Goal: Task Accomplishment & Management: Use online tool/utility

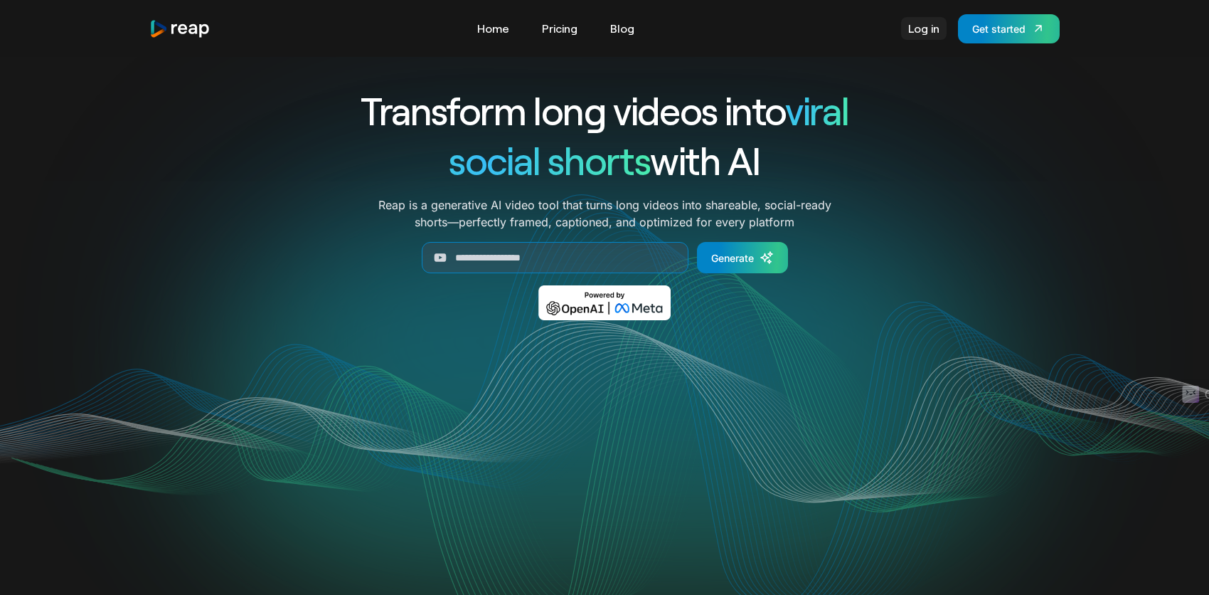
click at [918, 28] on link "Log in" at bounding box center [924, 28] width 46 height 23
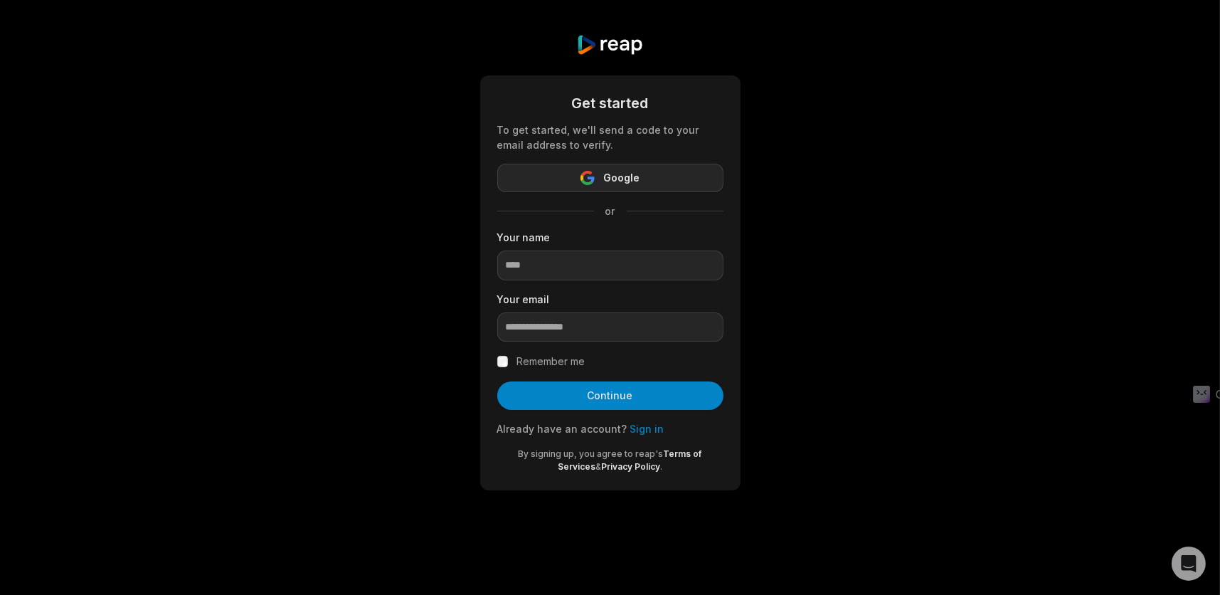
click at [651, 174] on button "Google" at bounding box center [610, 178] width 226 height 28
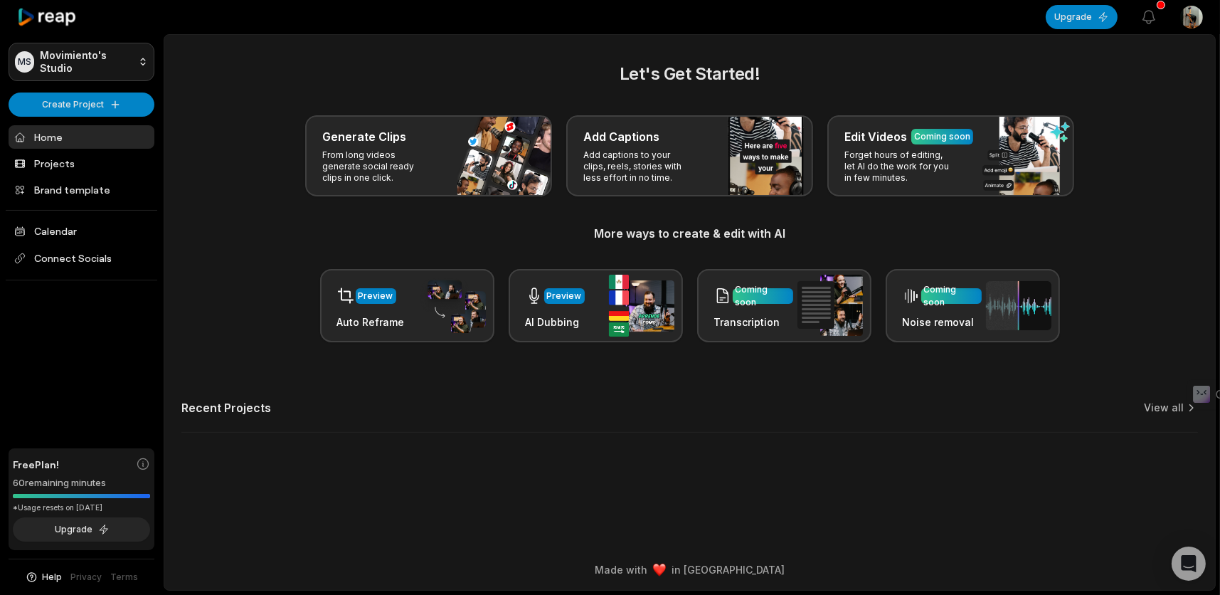
click at [113, 59] on html "MS [PERSON_NAME]'s Studio Create Project Home Projects Brand template Calendar …" at bounding box center [610, 297] width 1220 height 595
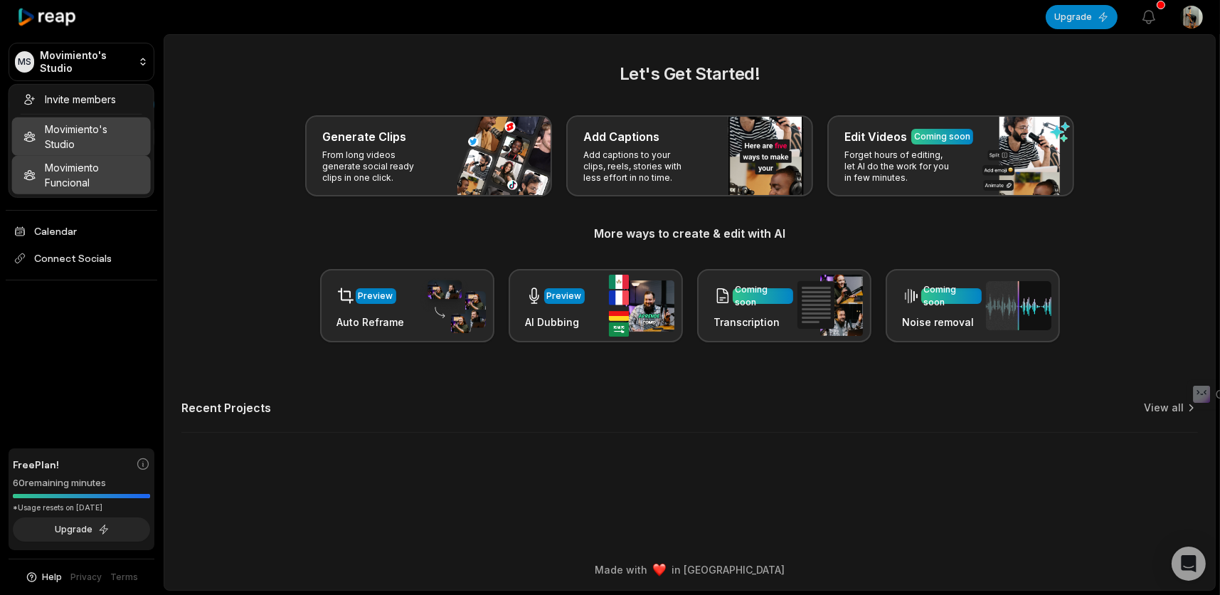
click at [79, 179] on div "Movimiento Funcional" at bounding box center [81, 175] width 139 height 38
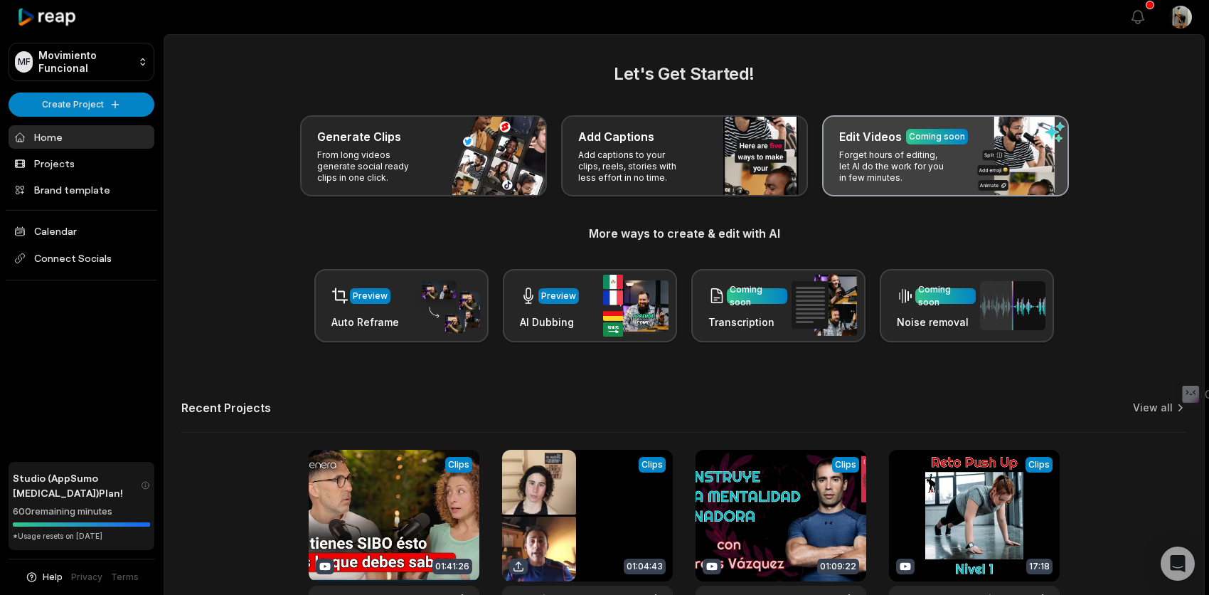
click at [935, 159] on p "Forget hours of editing, let AI do the work for you in few minutes." at bounding box center [894, 166] width 110 height 34
click at [938, 154] on p "Forget hours of editing, let AI do the work for you in few minutes." at bounding box center [894, 166] width 110 height 34
click at [932, 147] on div "Edit Videos Coming soon Forget hours of editing, let AI do the work for you in …" at bounding box center [945, 155] width 247 height 81
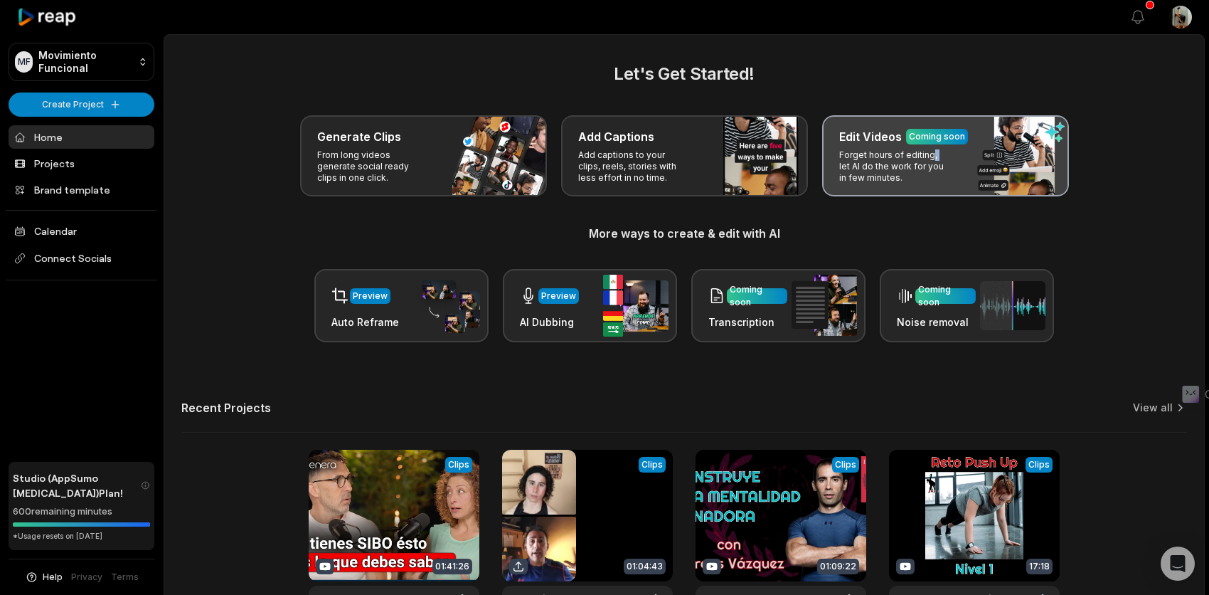
click at [931, 147] on div "Edit Videos Coming soon Forget hours of editing, let AI do the work for you in …" at bounding box center [945, 155] width 247 height 81
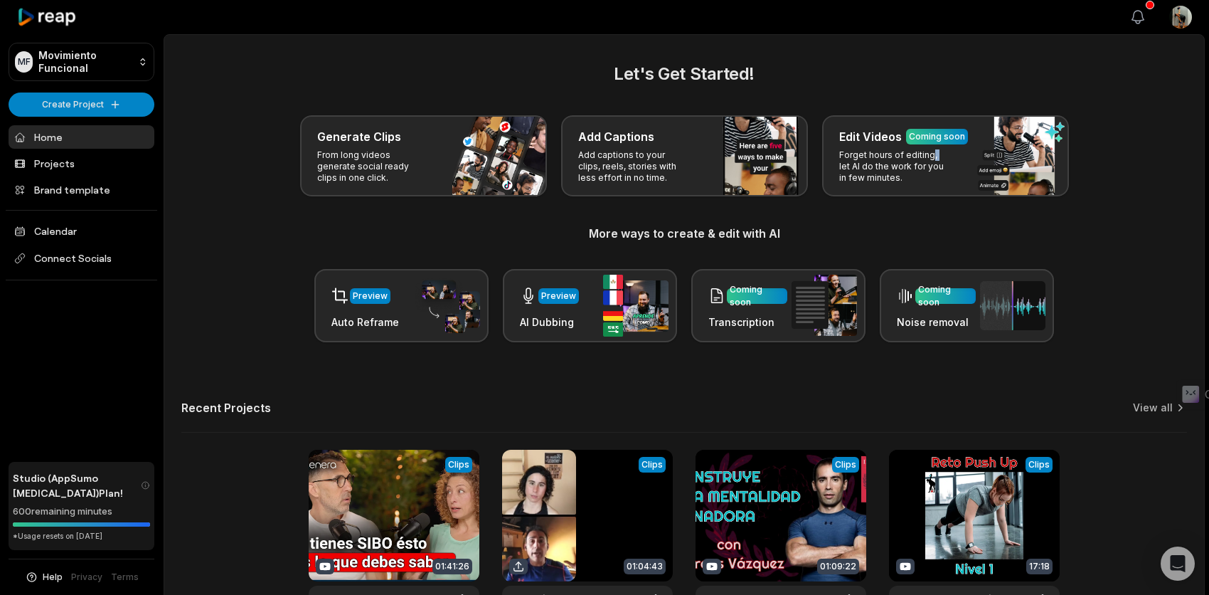
click at [1145, 10] on icon "button" at bounding box center [1138, 17] width 17 height 17
